Goal: Information Seeking & Learning: Find specific page/section

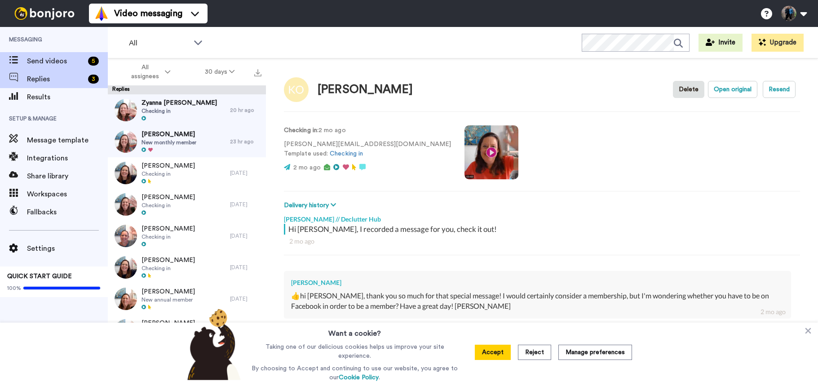
type textarea "x"
click at [62, 78] on span "Replies" at bounding box center [55, 79] width 57 height 11
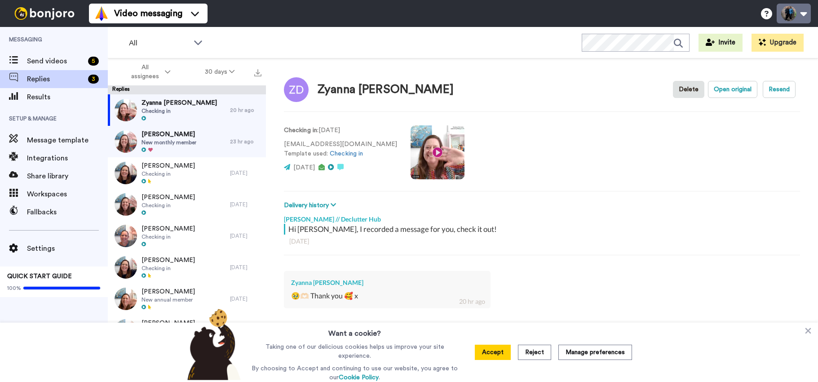
click at [803, 14] on button at bounding box center [793, 14] width 34 height 20
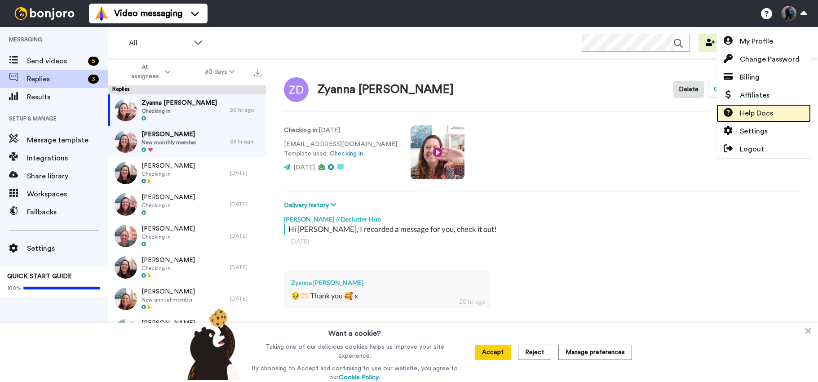
click at [752, 110] on span "Help Docs" at bounding box center [755, 113] width 33 height 11
type textarea "x"
